Goal: Transaction & Acquisition: Purchase product/service

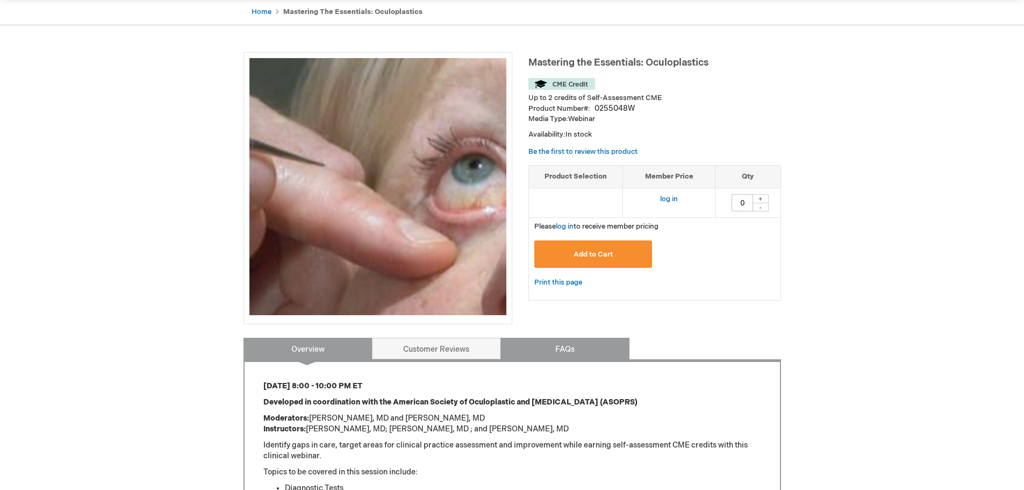
scroll to position [107, 0]
click at [566, 223] on link "log in" at bounding box center [565, 225] width 18 height 9
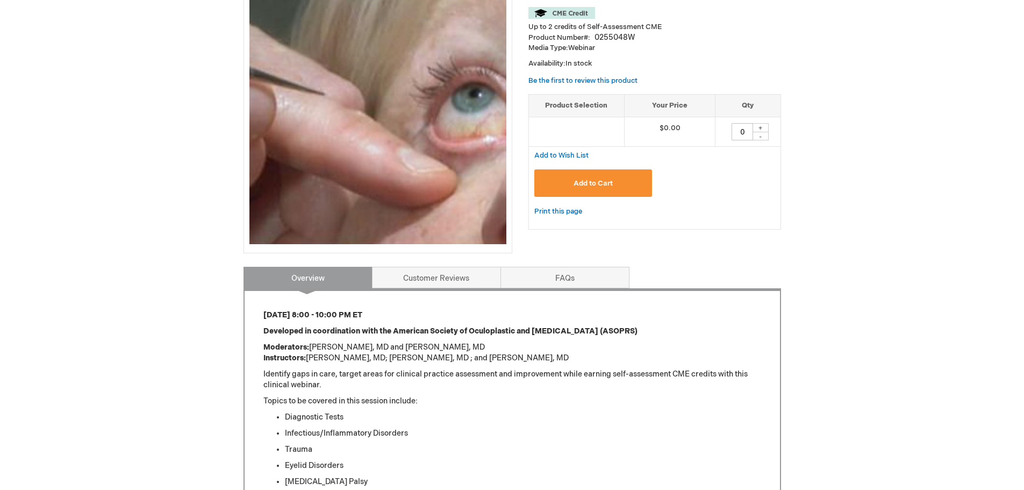
scroll to position [125, 0]
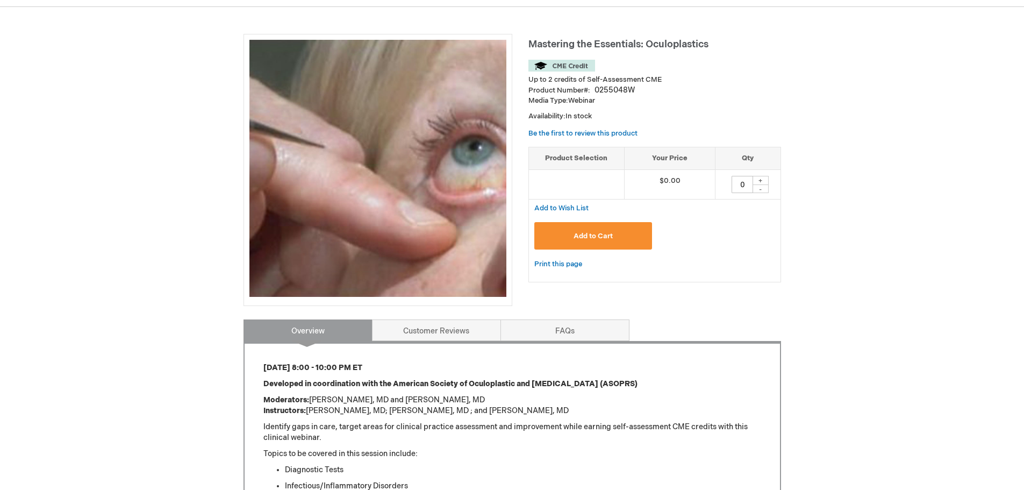
click at [580, 236] on span "Add to Cart" at bounding box center [592, 236] width 39 height 9
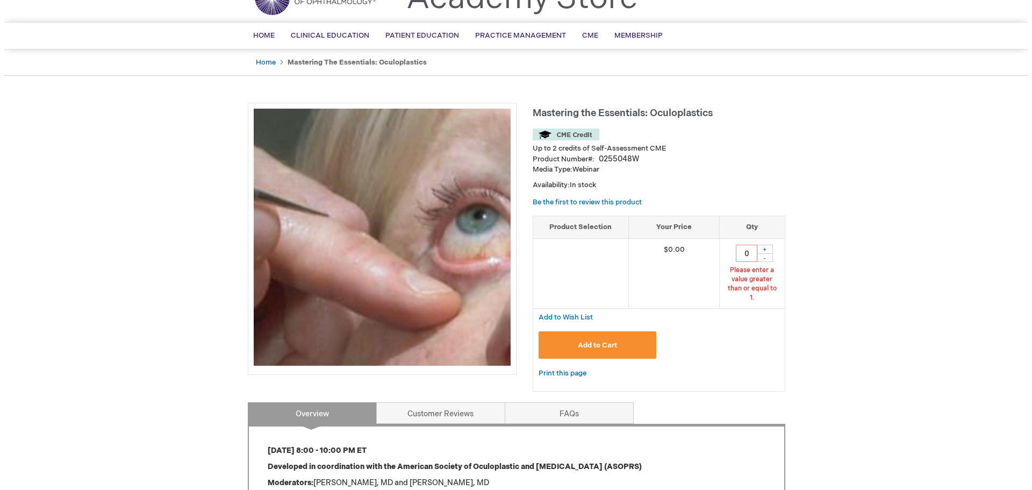
scroll to position [56, 0]
click at [765, 240] on td "0 Please enter a value greater than or equal to 1. + -" at bounding box center [747, 274] width 65 height 70
click at [760, 249] on div "+" at bounding box center [760, 249] width 16 height 9
type input "1"
click at [582, 341] on span "Add to Cart" at bounding box center [592, 345] width 39 height 9
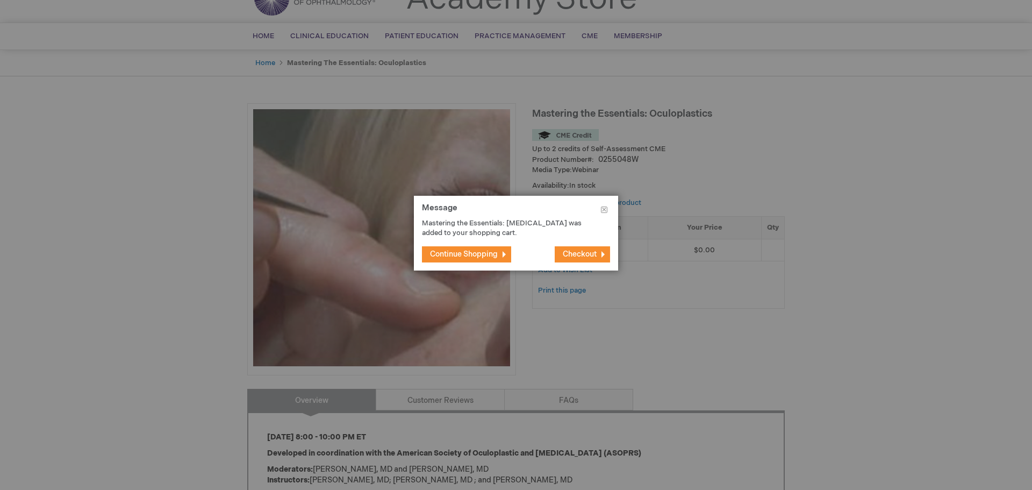
click at [560, 249] on button "Checkout" at bounding box center [582, 254] width 55 height 16
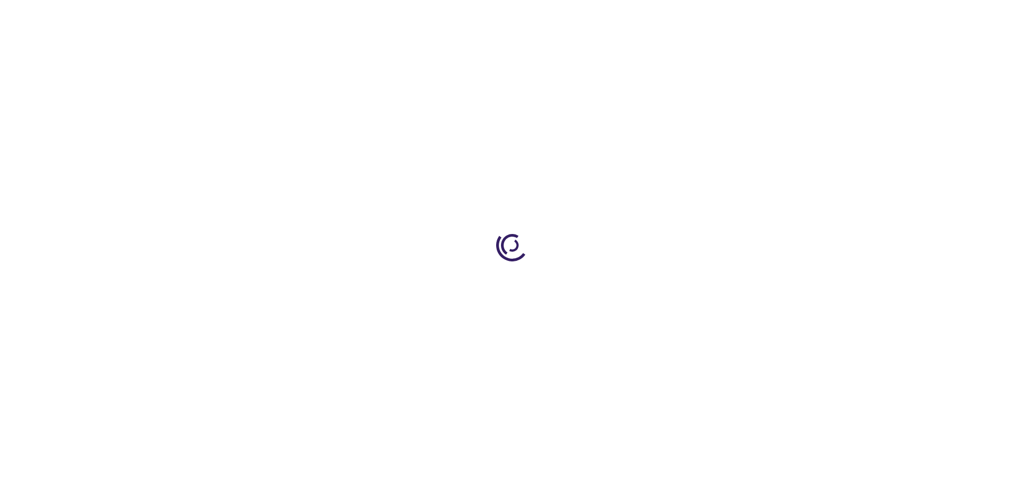
select select "US"
select select "49"
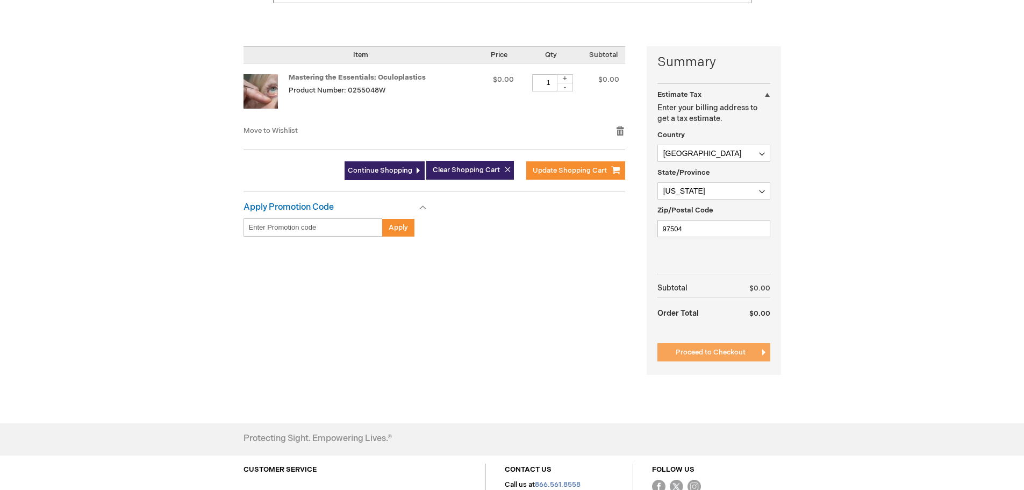
scroll to position [215, 0]
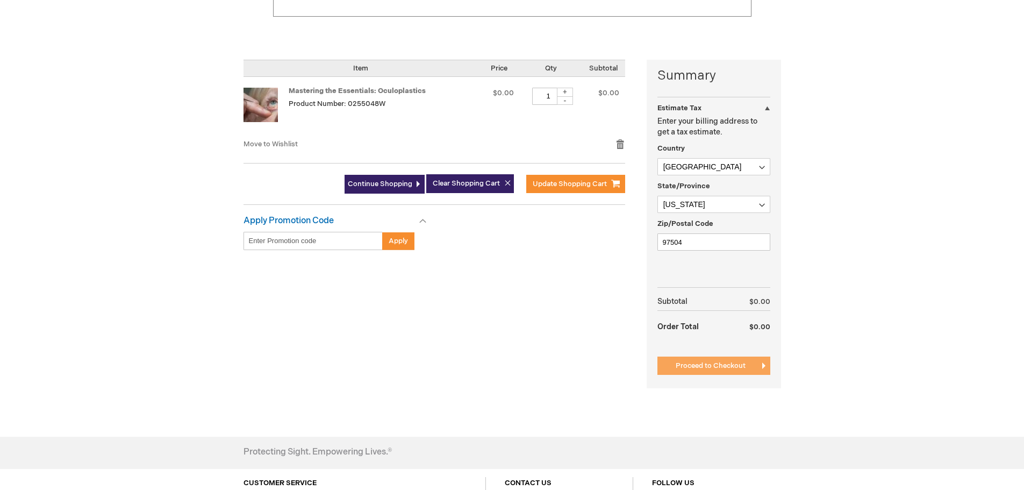
click at [687, 362] on span "Proceed to Checkout" at bounding box center [710, 365] width 70 height 9
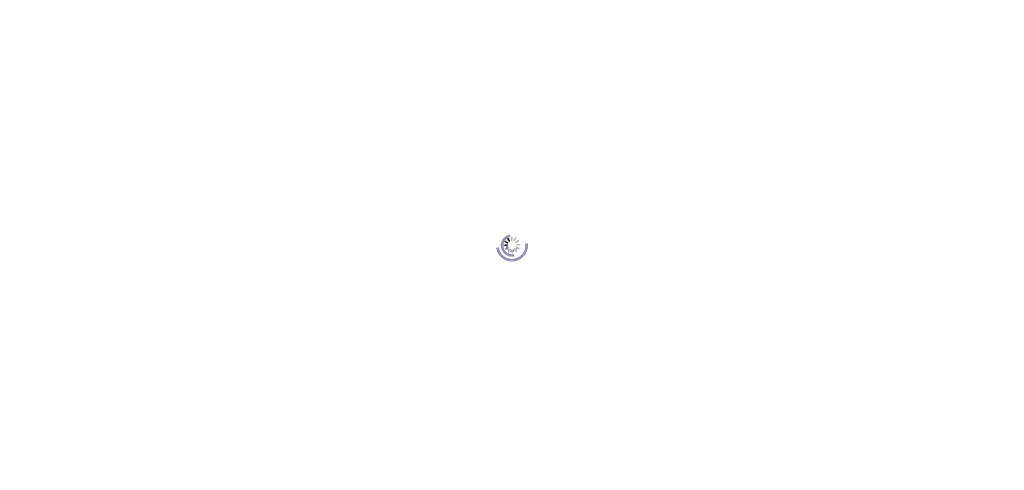
scroll to position [147, 0]
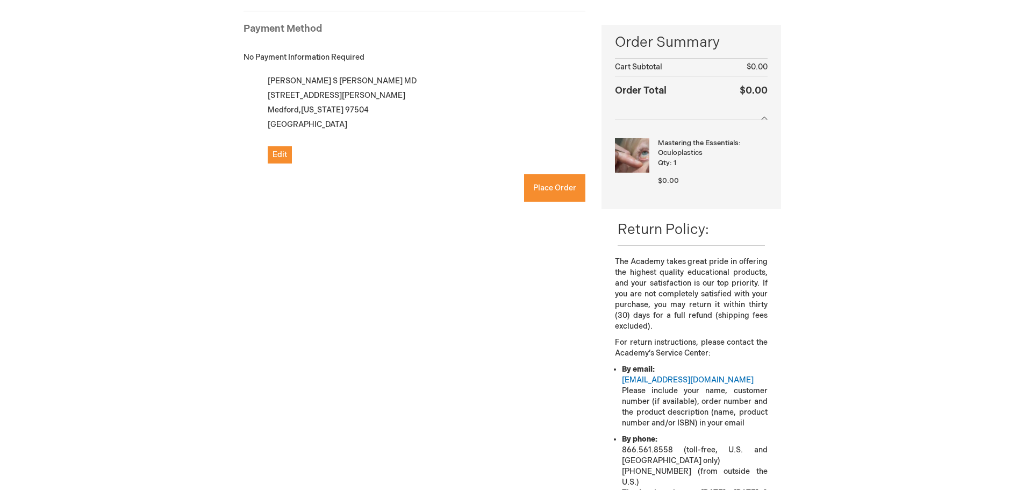
checkbox input "true"
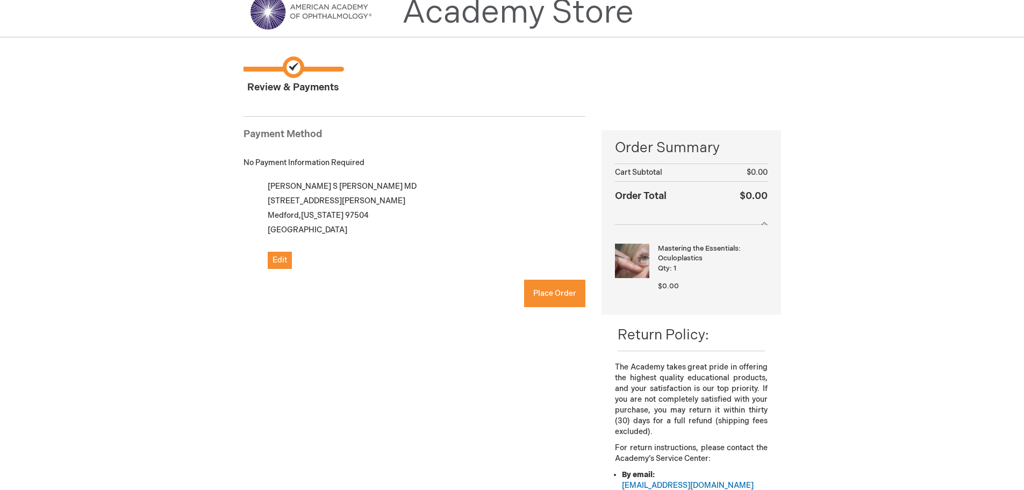
scroll to position [40, 0]
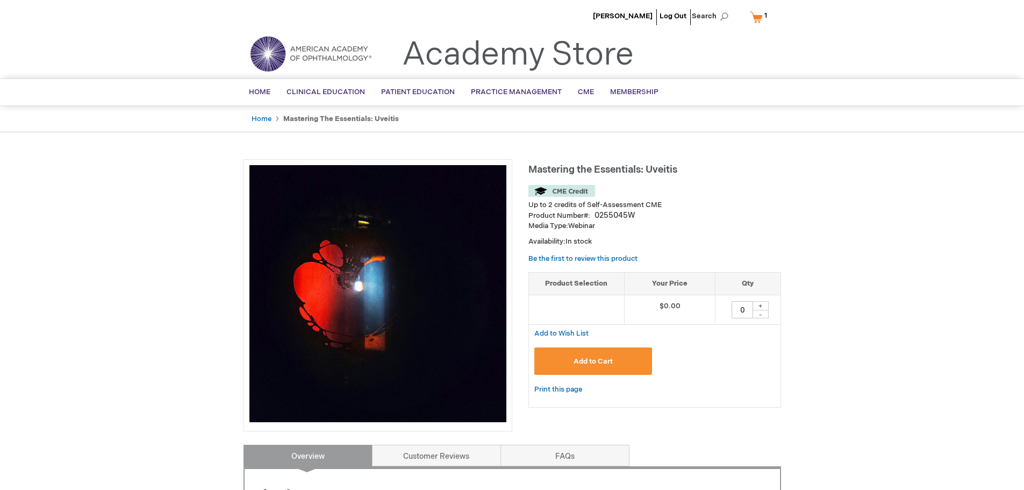
click at [567, 368] on button "Add to Cart" at bounding box center [593, 360] width 118 height 27
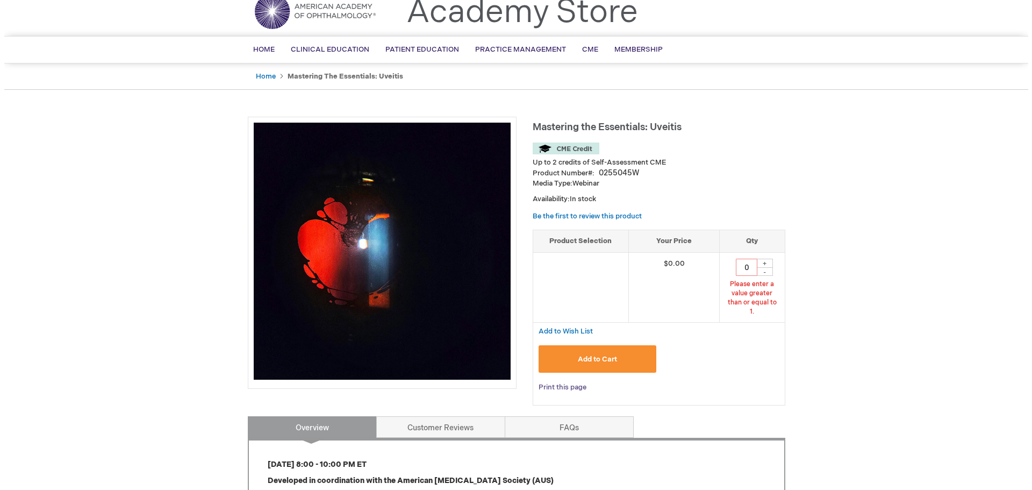
scroll to position [56, 0]
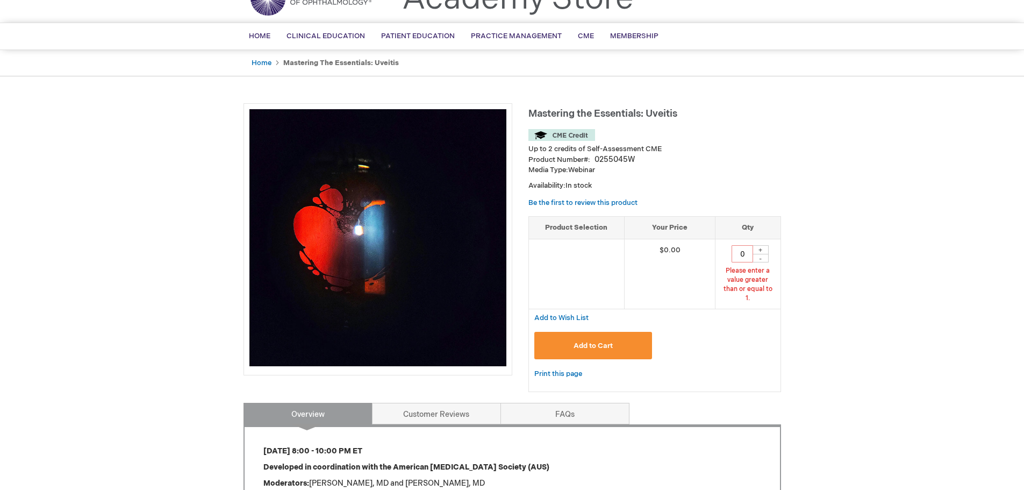
click at [760, 250] on div "+" at bounding box center [760, 249] width 16 height 9
type input "1"
click at [585, 341] on span "Add to Cart" at bounding box center [592, 345] width 39 height 9
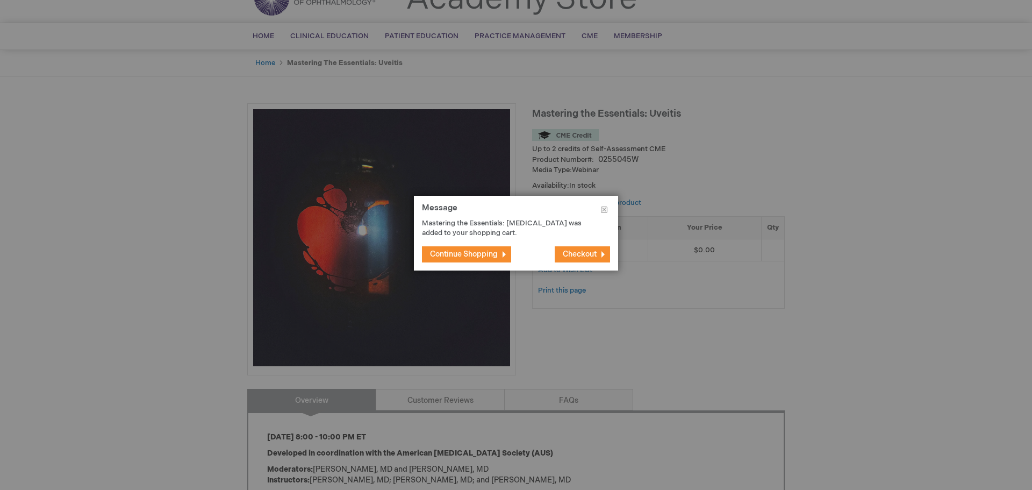
click at [585, 256] on span "Checkout" at bounding box center [580, 253] width 34 height 9
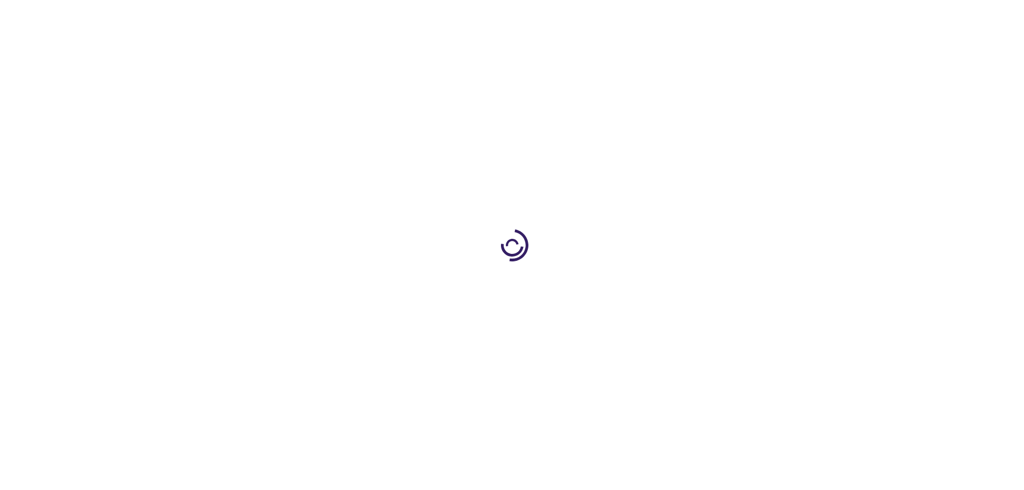
select select "US"
select select "49"
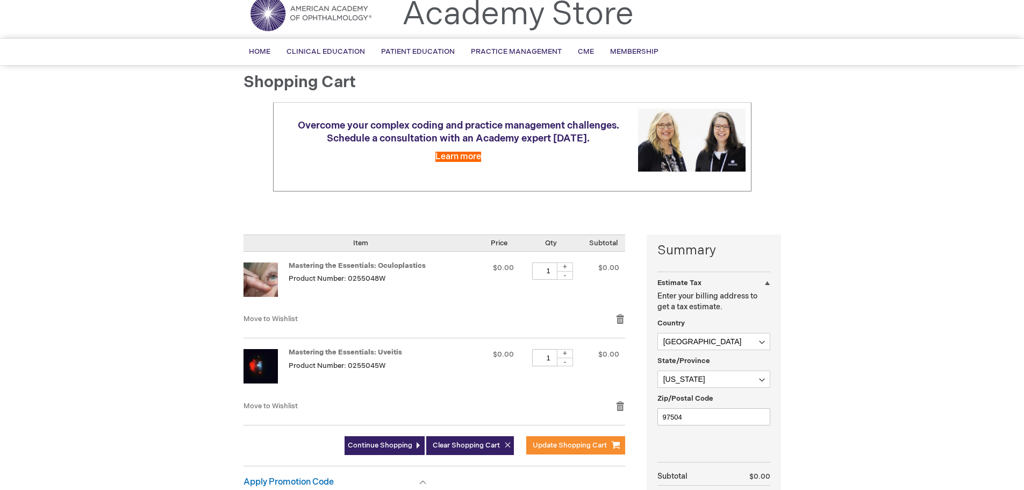
scroll to position [107, 0]
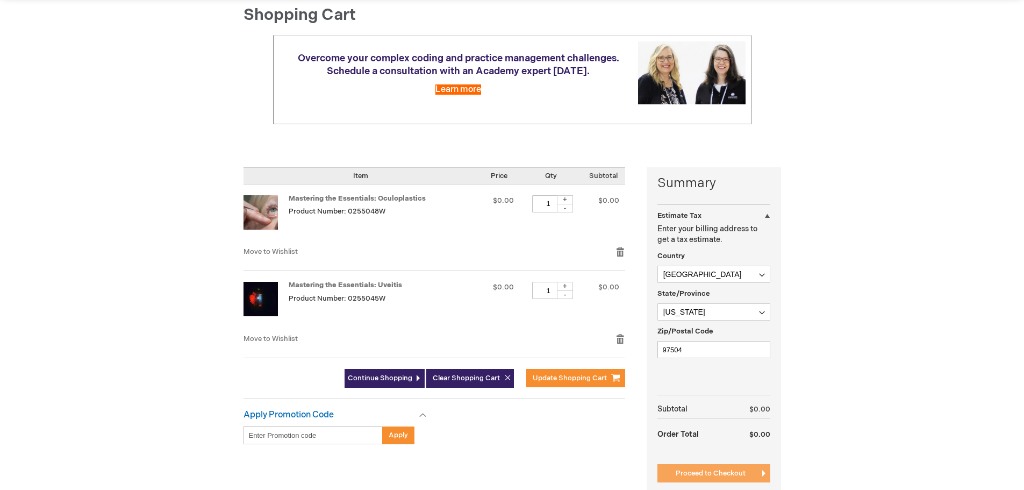
click at [693, 472] on span "Proceed to Checkout" at bounding box center [710, 473] width 70 height 9
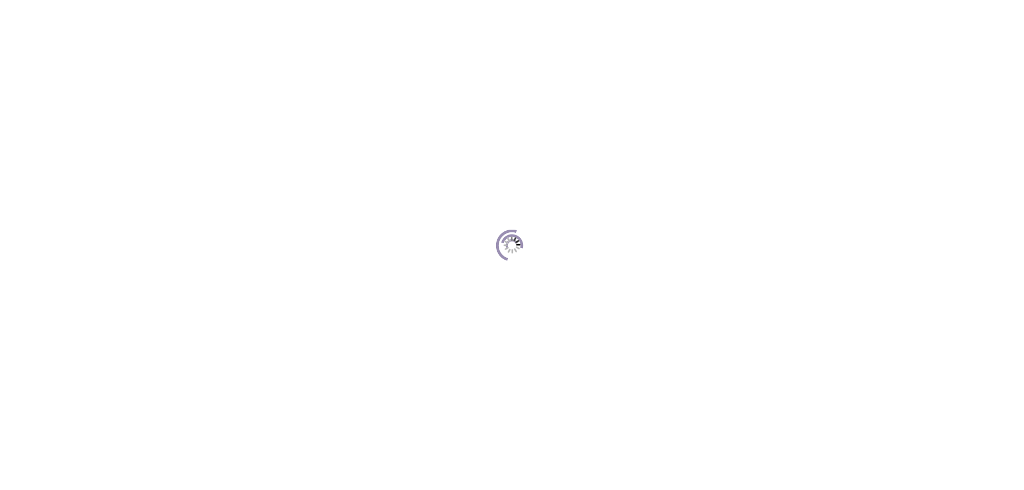
scroll to position [147, 0]
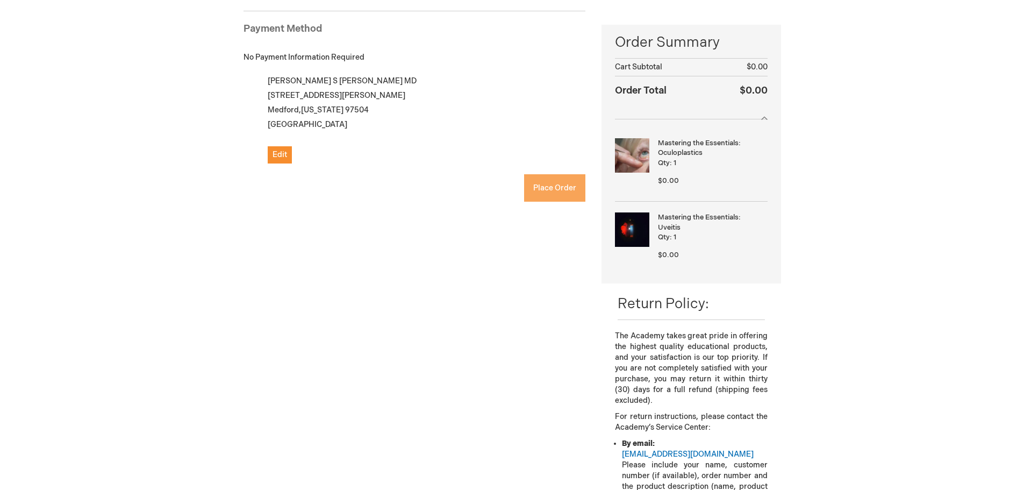
click at [549, 181] on button "Place Order" at bounding box center [554, 187] width 61 height 27
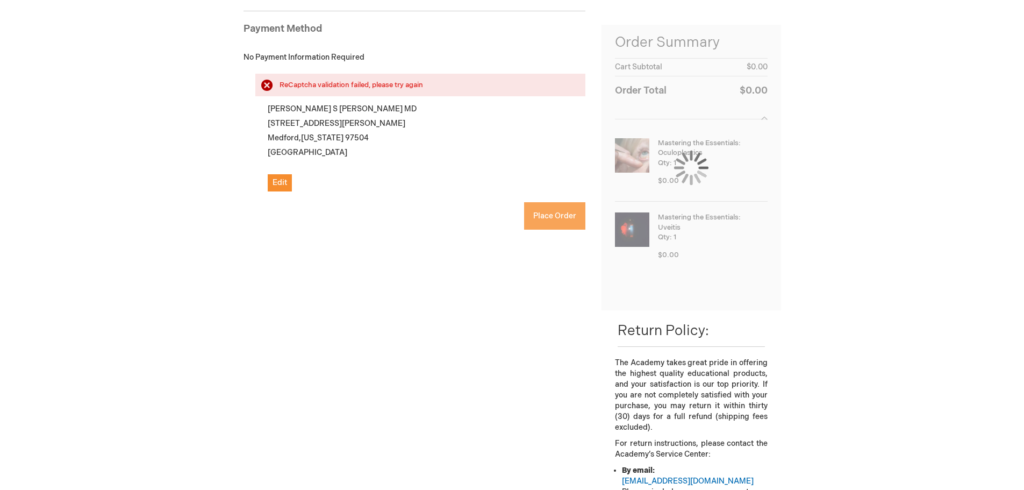
checkbox input "true"
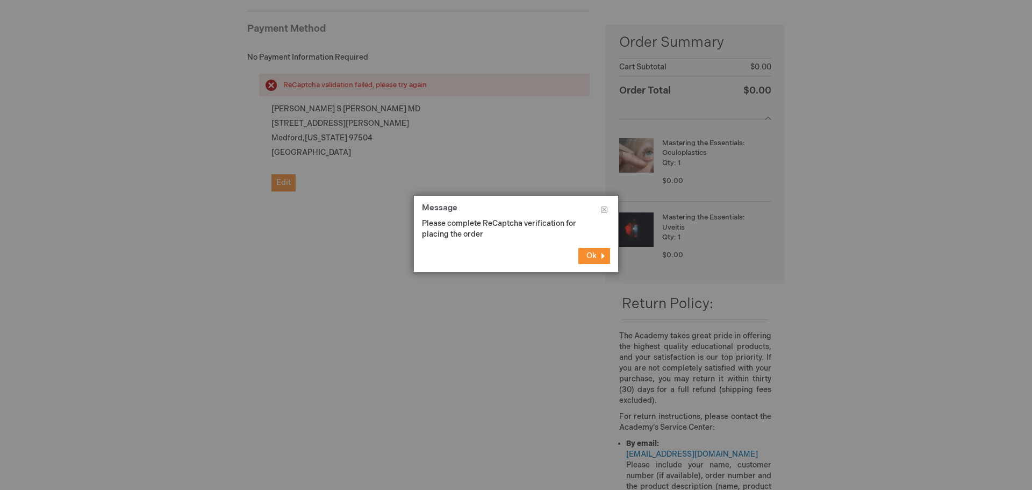
click at [586, 257] on span "Ok" at bounding box center [591, 255] width 10 height 9
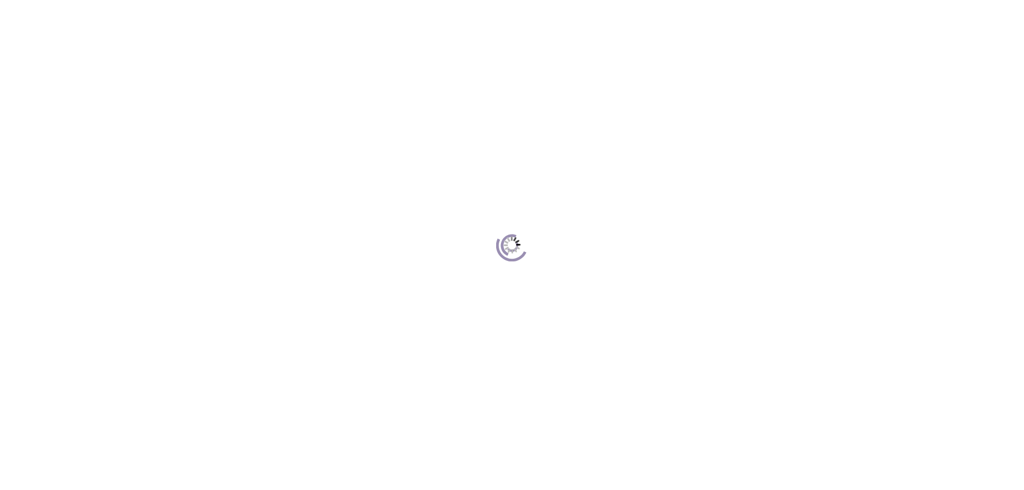
scroll to position [98, 0]
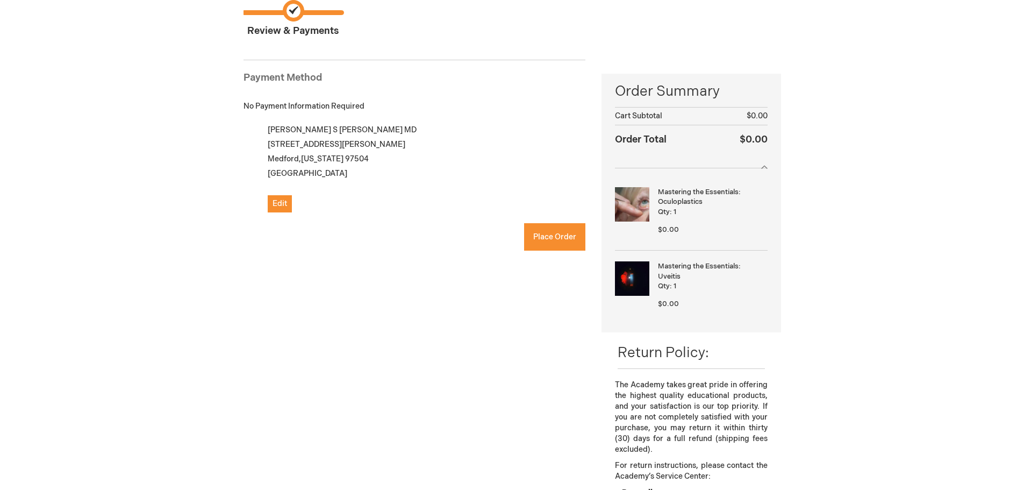
checkbox input "true"
click at [565, 236] on span "Place Order" at bounding box center [554, 236] width 43 height 9
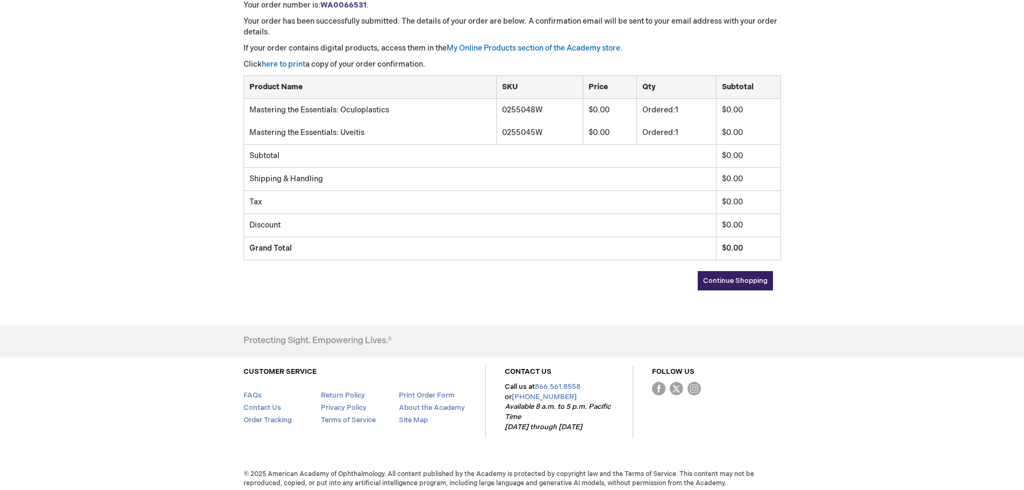
scroll to position [188, 0]
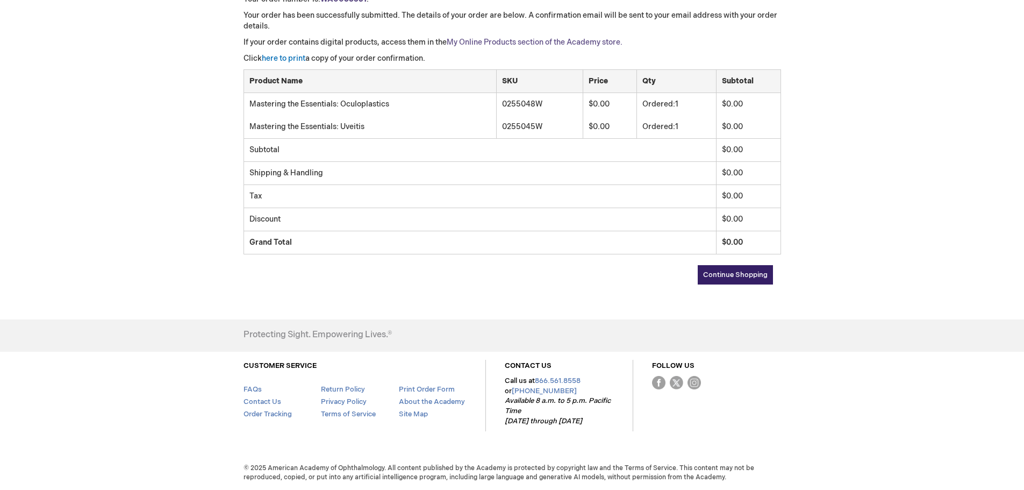
click at [496, 39] on link "My Online Products section of the Academy store." at bounding box center [535, 42] width 176 height 9
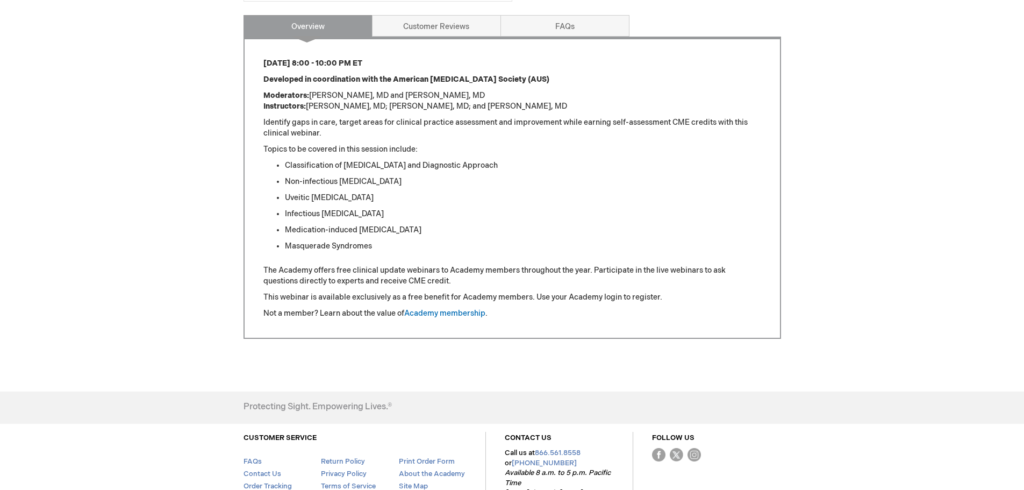
scroll to position [430, 0]
